Goal: Transaction & Acquisition: Obtain resource

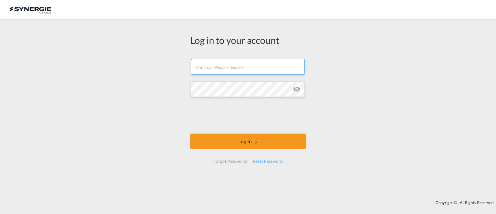
type input "[EMAIL_ADDRESS][DOMAIN_NAME]"
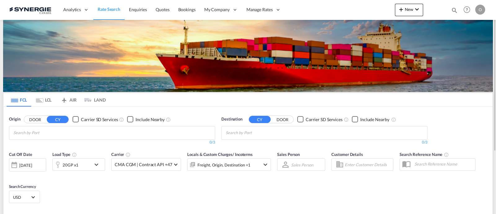
click at [451, 9] on md-icon "icon-magnify" at bounding box center [454, 10] width 7 height 7
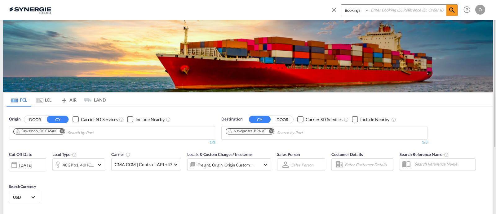
drag, startPoint x: 355, startPoint y: 10, endPoint x: 356, endPoint y: 15, distance: 4.5
click at [355, 10] on select "Bookings Quotes Enquiries" at bounding box center [355, 10] width 29 height 11
select select "Quotes"
click at [341, 5] on select "Bookings Quotes Enquiries" at bounding box center [355, 10] width 29 height 11
click at [386, 15] on input at bounding box center [408, 10] width 77 height 11
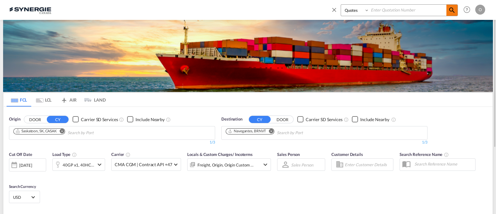
paste input "SYC000013936"
type input "SYC000013936"
click at [455, 10] on md-icon "icon-magnify" at bounding box center [452, 10] width 7 height 7
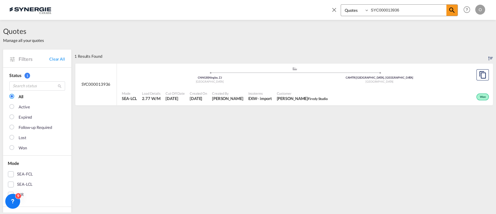
click at [293, 100] on span "[PERSON_NAME] Studio" at bounding box center [302, 99] width 51 height 6
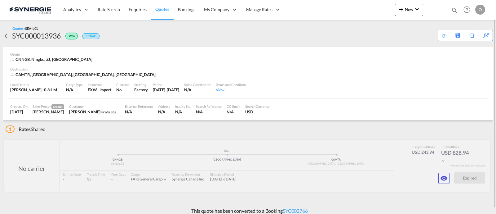
scroll to position [5, 0]
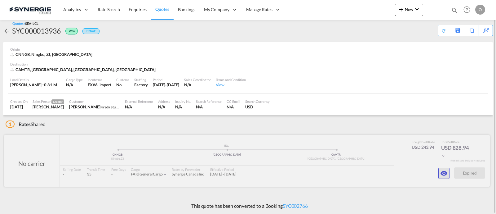
click at [447, 171] on md-icon "icon-eye" at bounding box center [444, 172] width 7 height 7
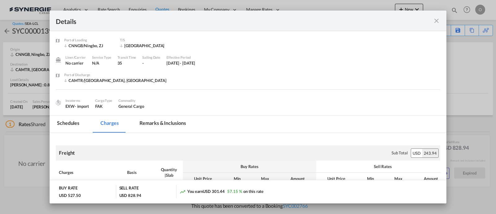
click at [438, 22] on md-icon "icon-close fg-AAA8AD m-0 cursor" at bounding box center [436, 20] width 7 height 7
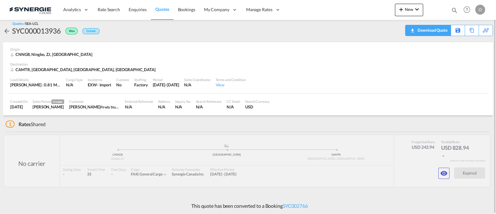
click at [439, 30] on div "Download Quote" at bounding box center [432, 30] width 32 height 10
